Goal: Navigation & Orientation: Understand site structure

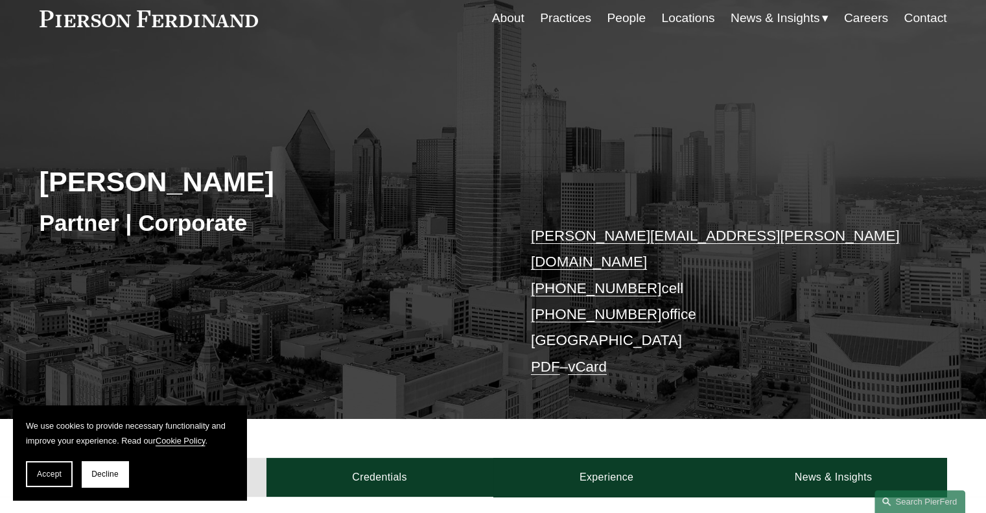
scroll to position [3, 0]
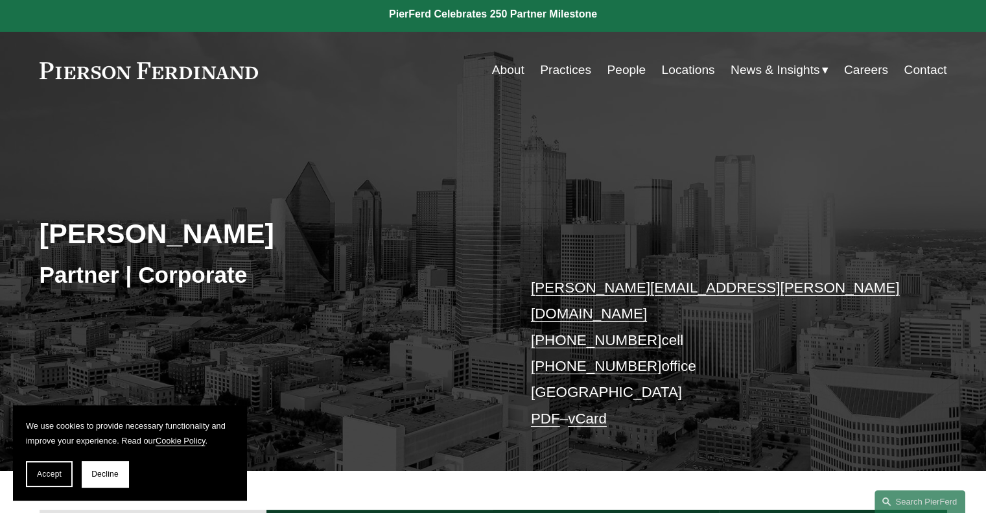
click at [621, 70] on link "People" at bounding box center [626, 70] width 39 height 25
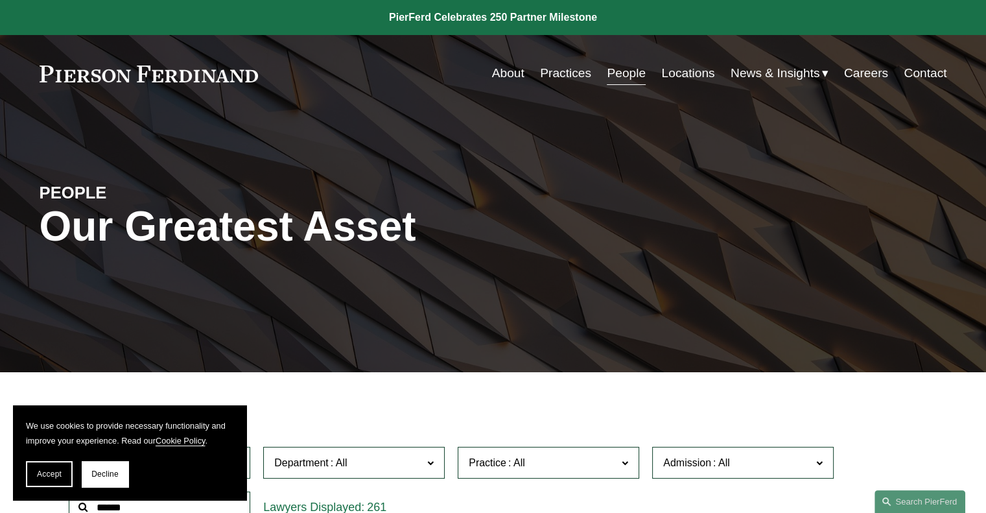
click at [508, 73] on link "About" at bounding box center [508, 73] width 32 height 25
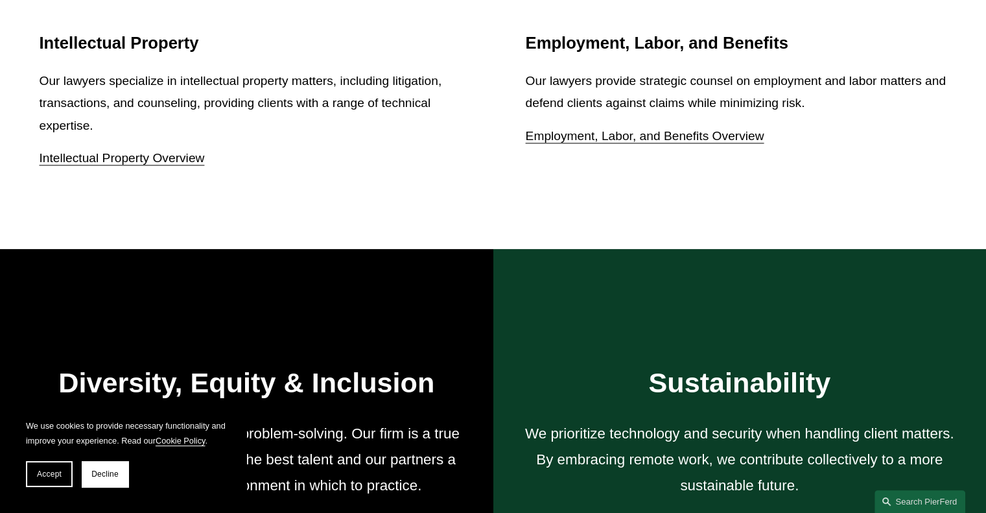
scroll to position [1881, 0]
